Goal: Task Accomplishment & Management: Use online tool/utility

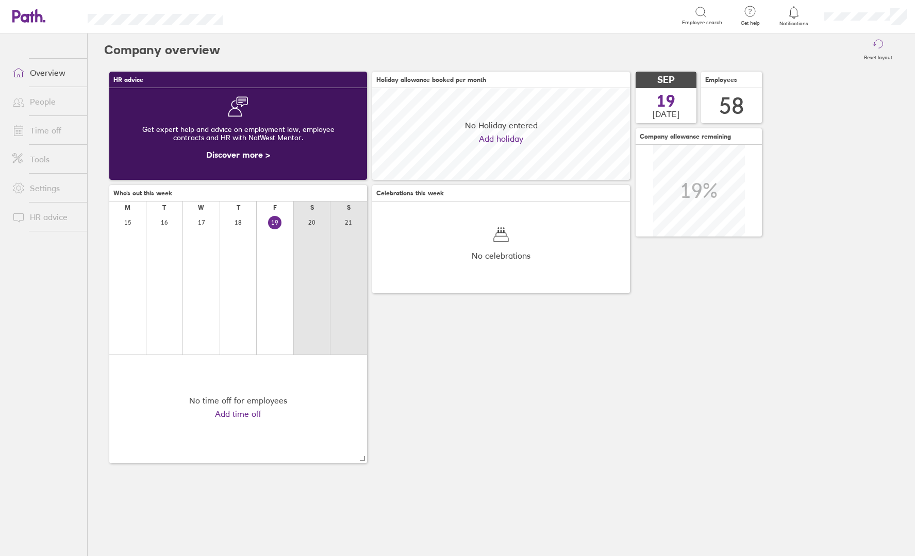
scroll to position [92, 258]
click at [62, 133] on link "Time off" at bounding box center [45, 130] width 83 height 21
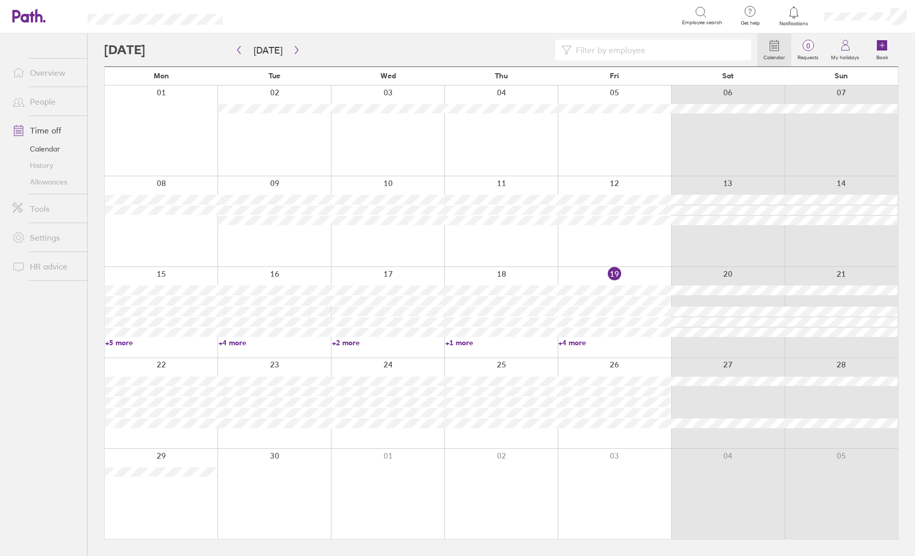
click at [720, 49] on input at bounding box center [657, 50] width 173 height 20
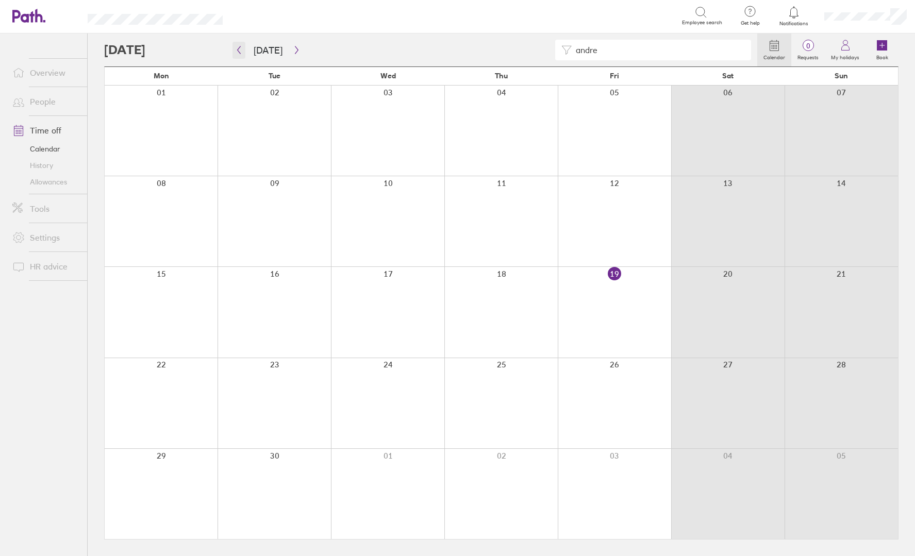
type input "andre"
click at [238, 56] on button "button" at bounding box center [238, 50] width 13 height 17
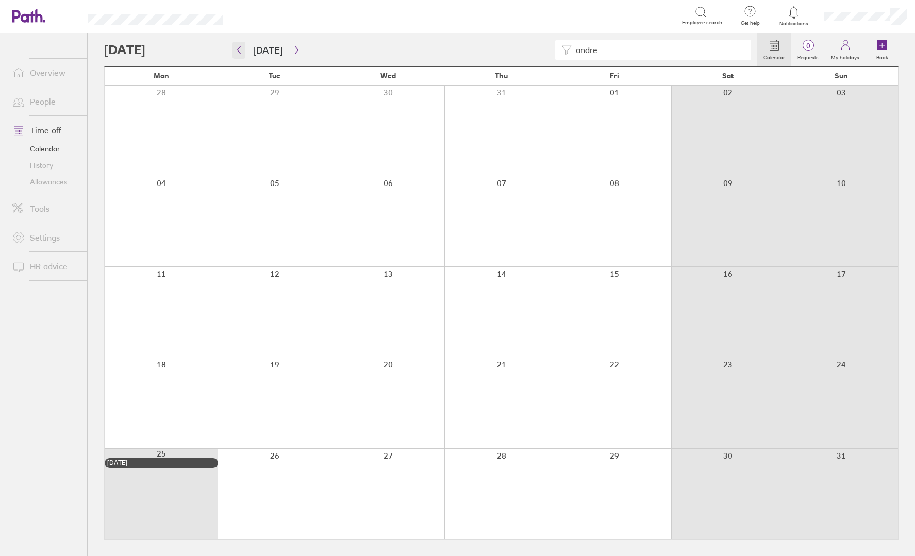
click at [241, 50] on icon "button" at bounding box center [239, 50] width 8 height 8
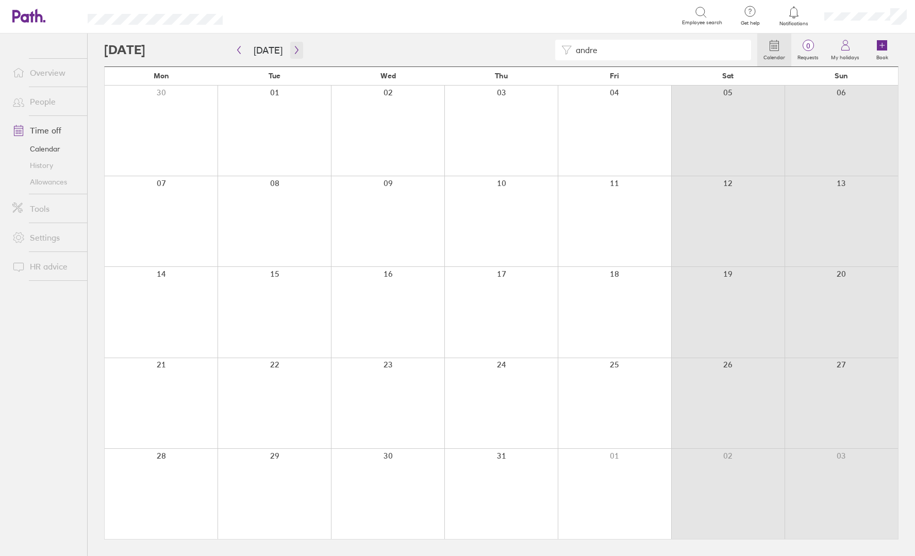
click at [293, 51] on icon "button" at bounding box center [297, 50] width 8 height 8
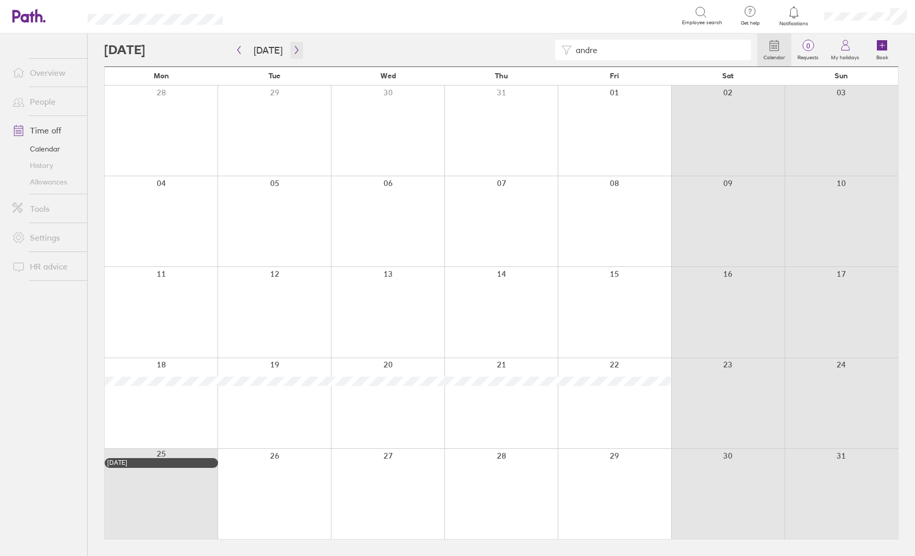
click at [296, 47] on icon "button" at bounding box center [297, 50] width 8 height 8
